Goal: Task Accomplishment & Management: Manage account settings

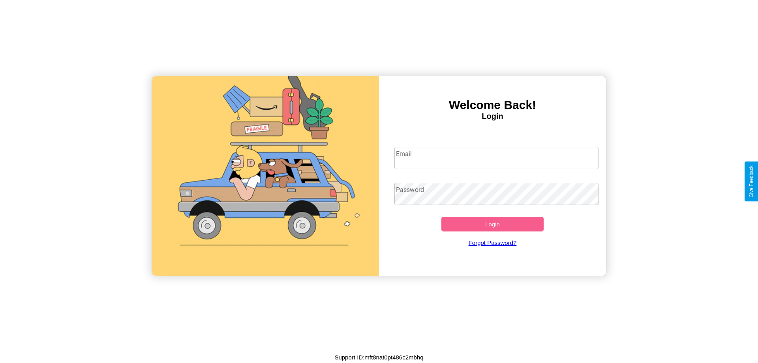
click at [496, 157] on input "Email" at bounding box center [496, 158] width 204 height 22
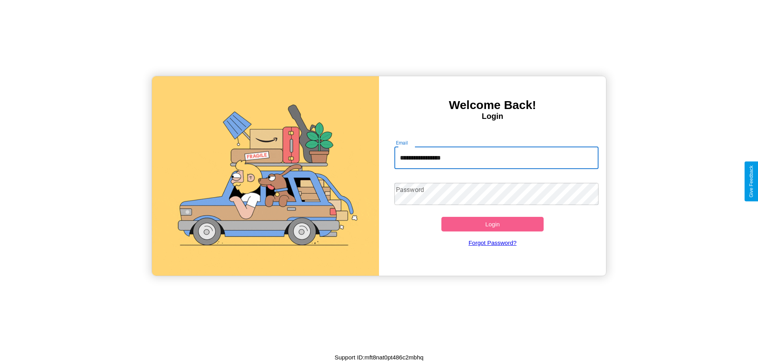
type input "**********"
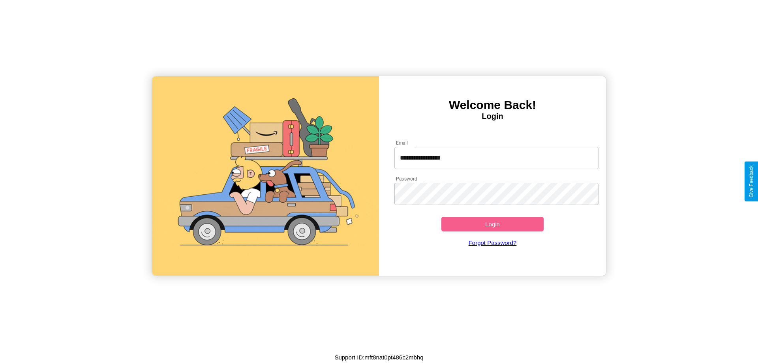
click at [492, 224] on button "Login" at bounding box center [492, 224] width 102 height 15
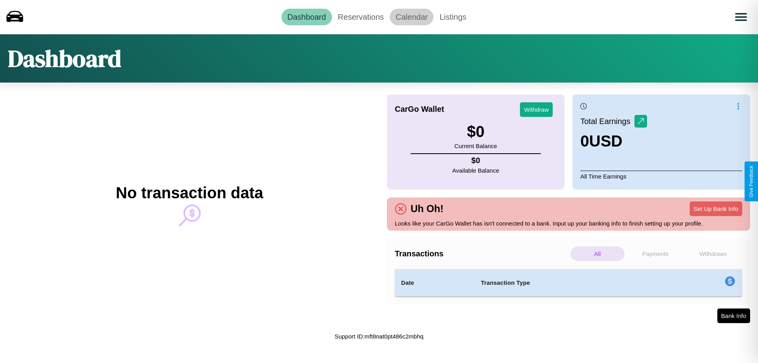
click at [411, 17] on link "Calendar" at bounding box center [411, 17] width 44 height 17
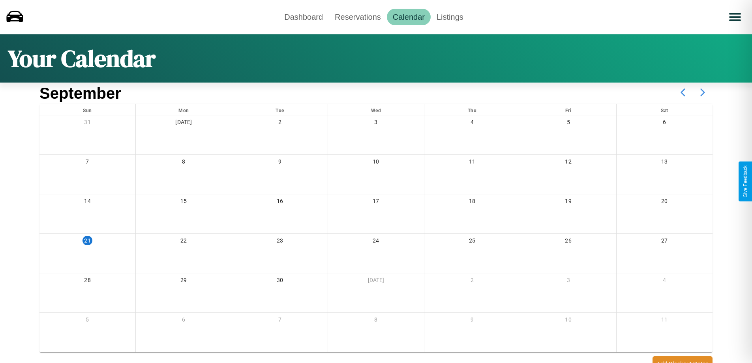
click at [702, 92] on icon at bounding box center [703, 92] width 20 height 20
click at [303, 17] on link "Dashboard" at bounding box center [303, 17] width 51 height 17
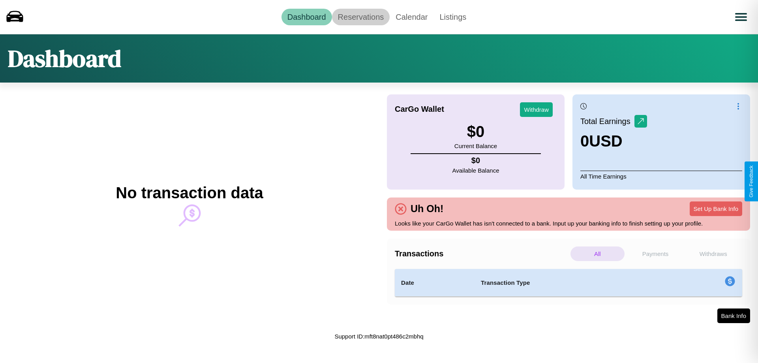
click at [360, 17] on link "Reservations" at bounding box center [361, 17] width 58 height 17
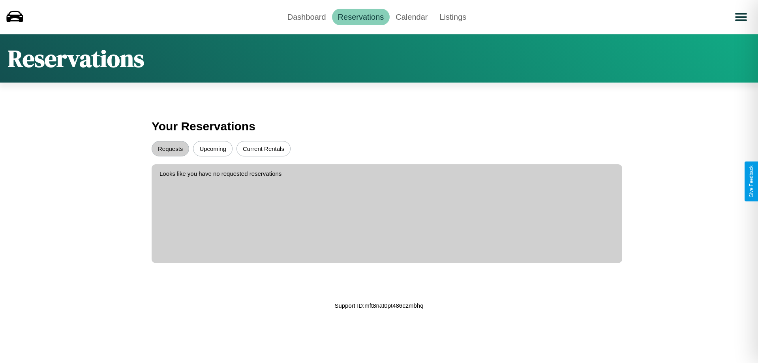
click at [213, 148] on button "Upcoming" at bounding box center [212, 148] width 39 height 15
click at [170, 148] on button "Requests" at bounding box center [170, 148] width 37 height 15
